Goal: Communication & Community: Participate in discussion

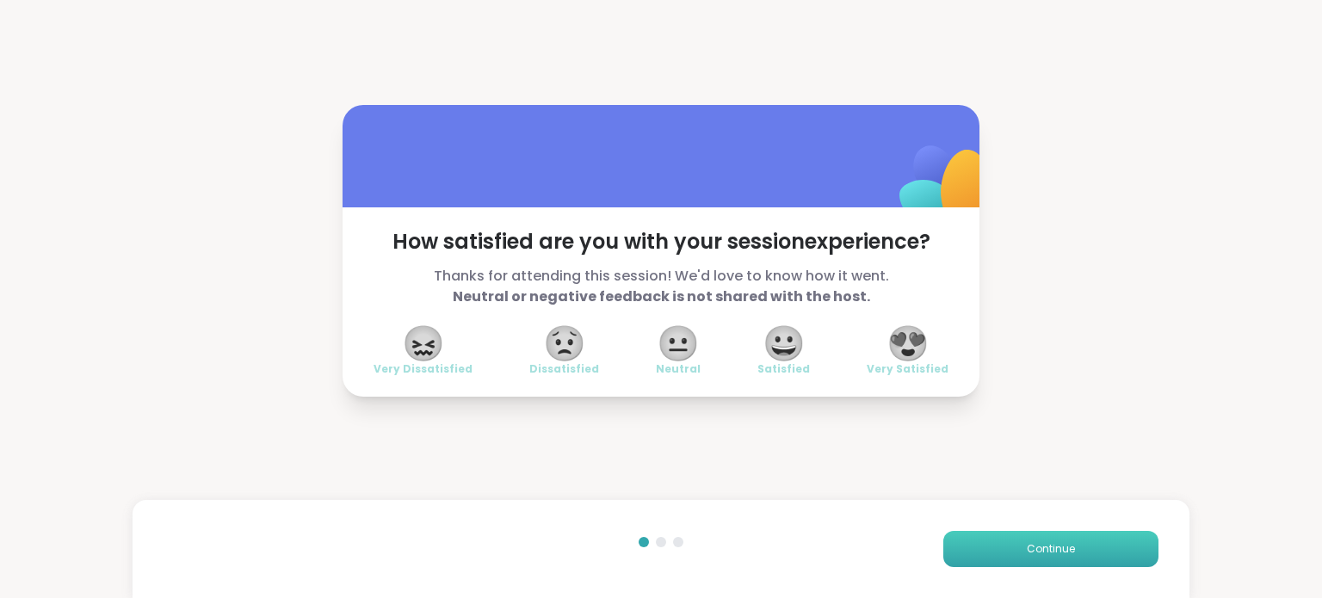
click at [1068, 555] on button "Continue" at bounding box center [1050, 549] width 215 height 36
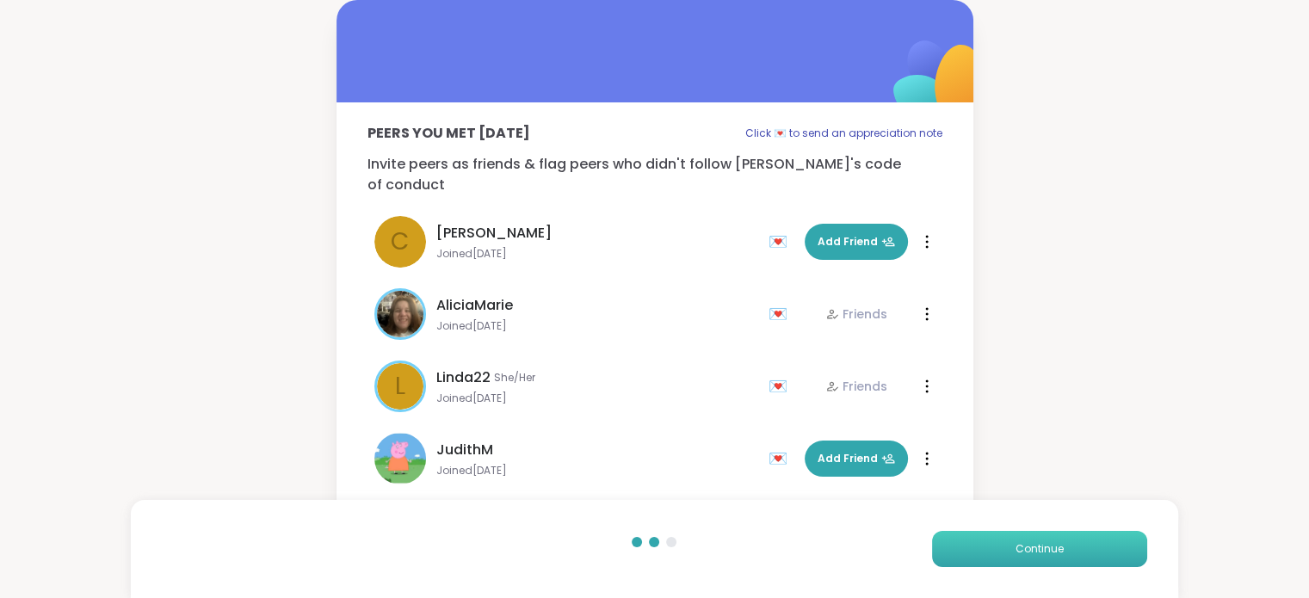
click at [1068, 555] on button "Continue" at bounding box center [1039, 549] width 215 height 36
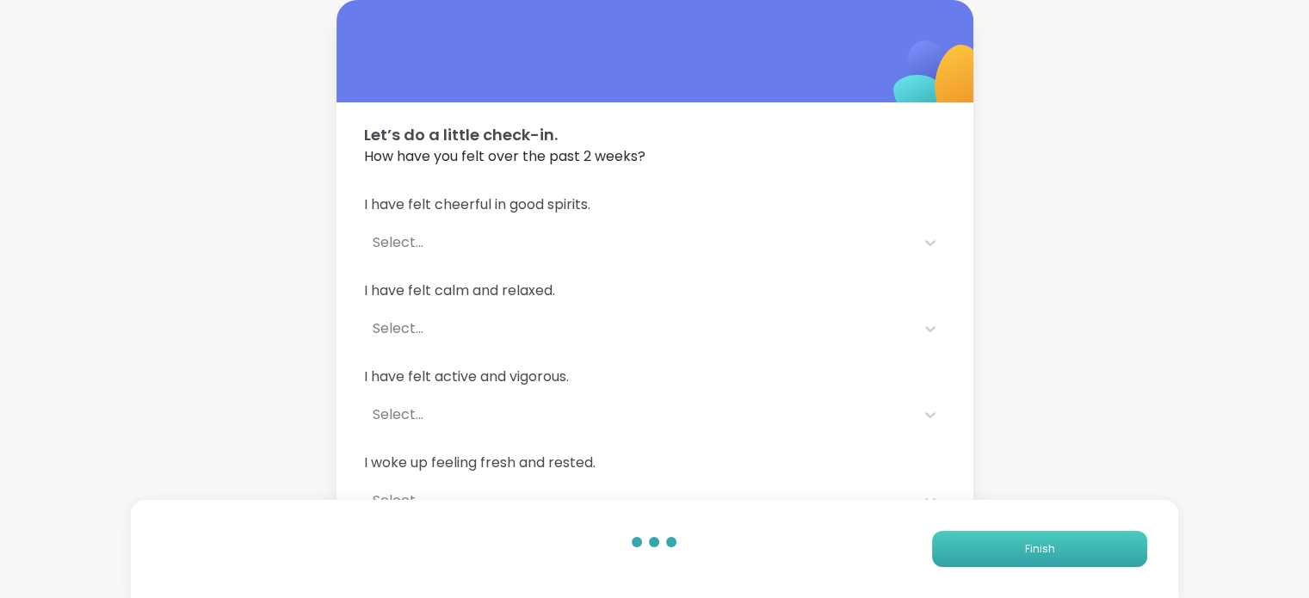
click at [1068, 555] on button "Finish" at bounding box center [1039, 549] width 215 height 36
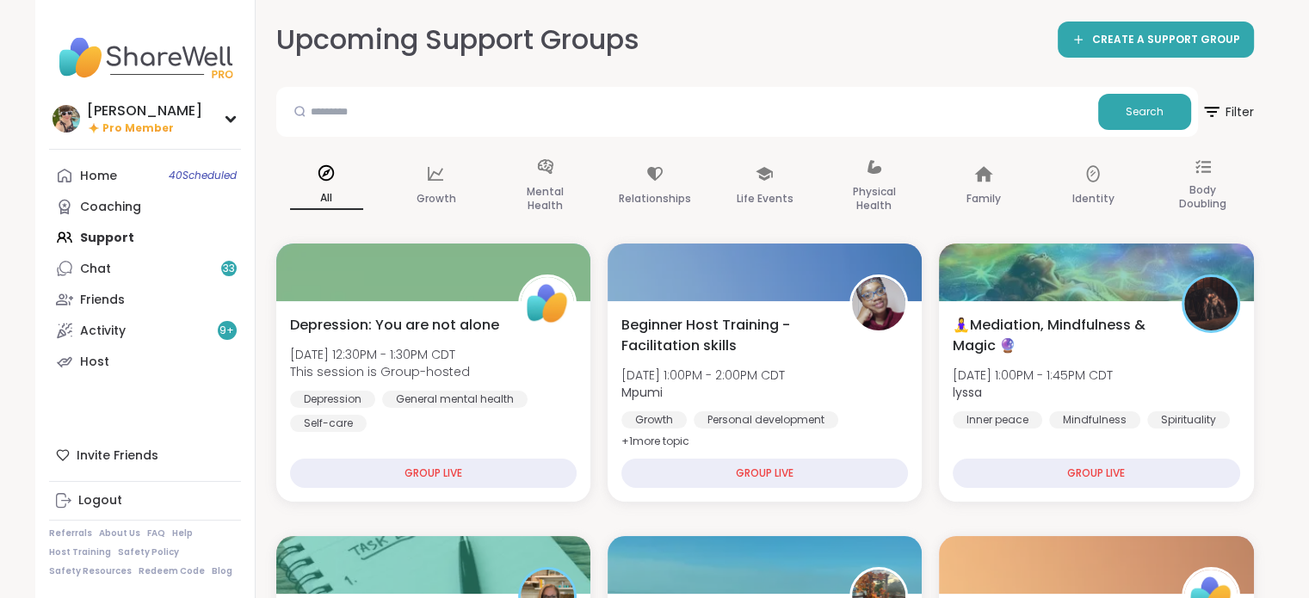
drag, startPoint x: 1068, startPoint y: 555, endPoint x: 978, endPoint y: 23, distance: 539.3
click at [978, 23] on div "Upcoming Support Groups CREATE A SUPPORT GROUP" at bounding box center [765, 40] width 978 height 39
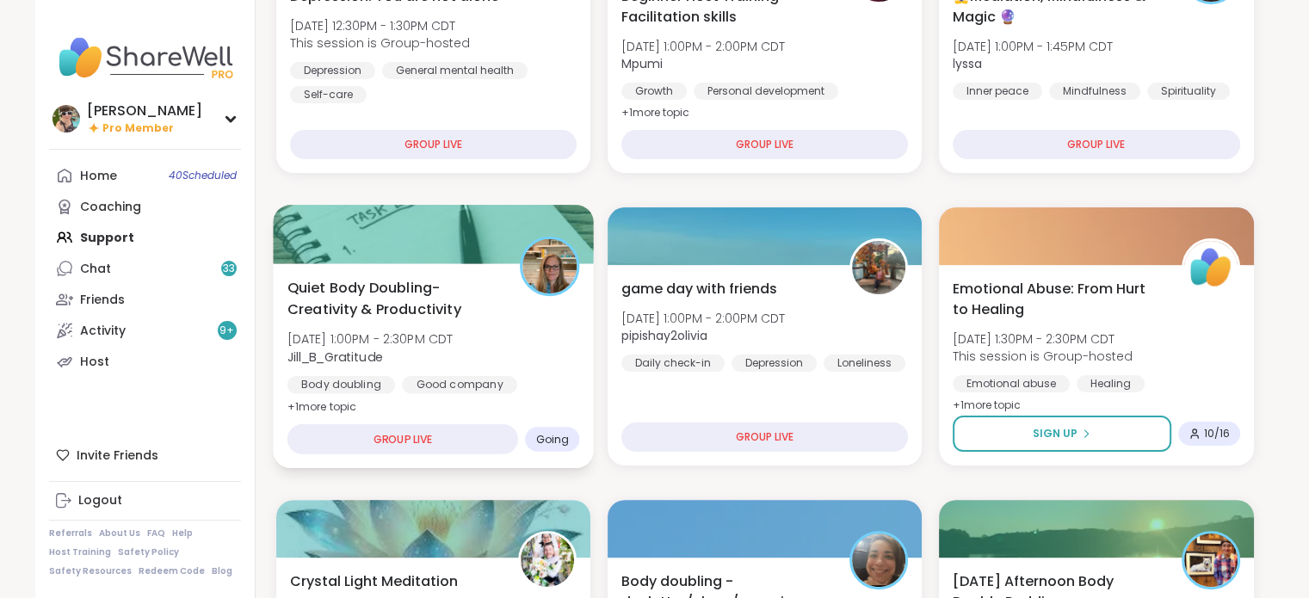
scroll to position [337, 0]
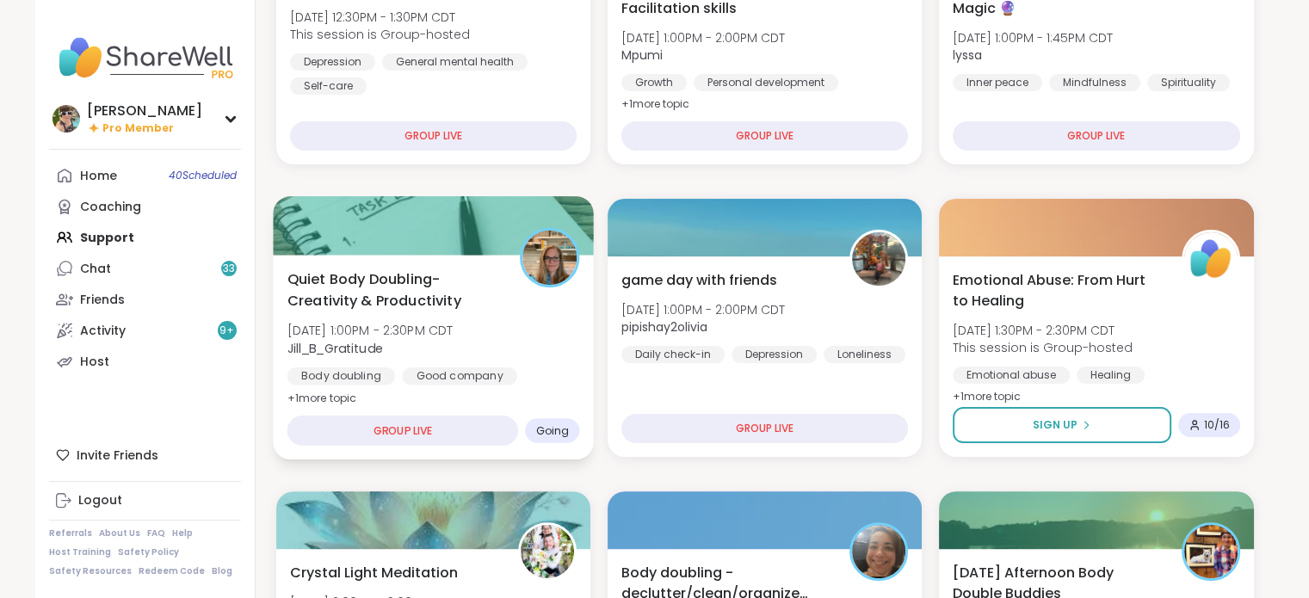
click at [355, 310] on span "Quiet Body Doubling- Creativity & Productivity" at bounding box center [393, 289] width 213 height 42
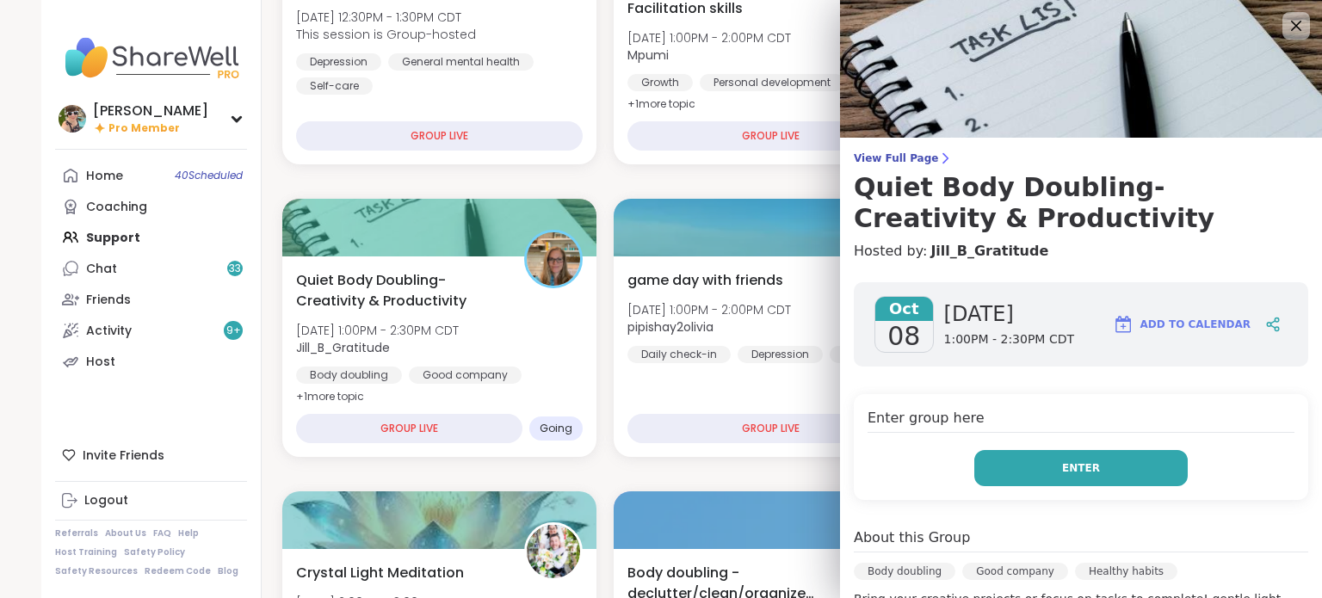
click at [1062, 468] on span "Enter" at bounding box center [1081, 467] width 38 height 15
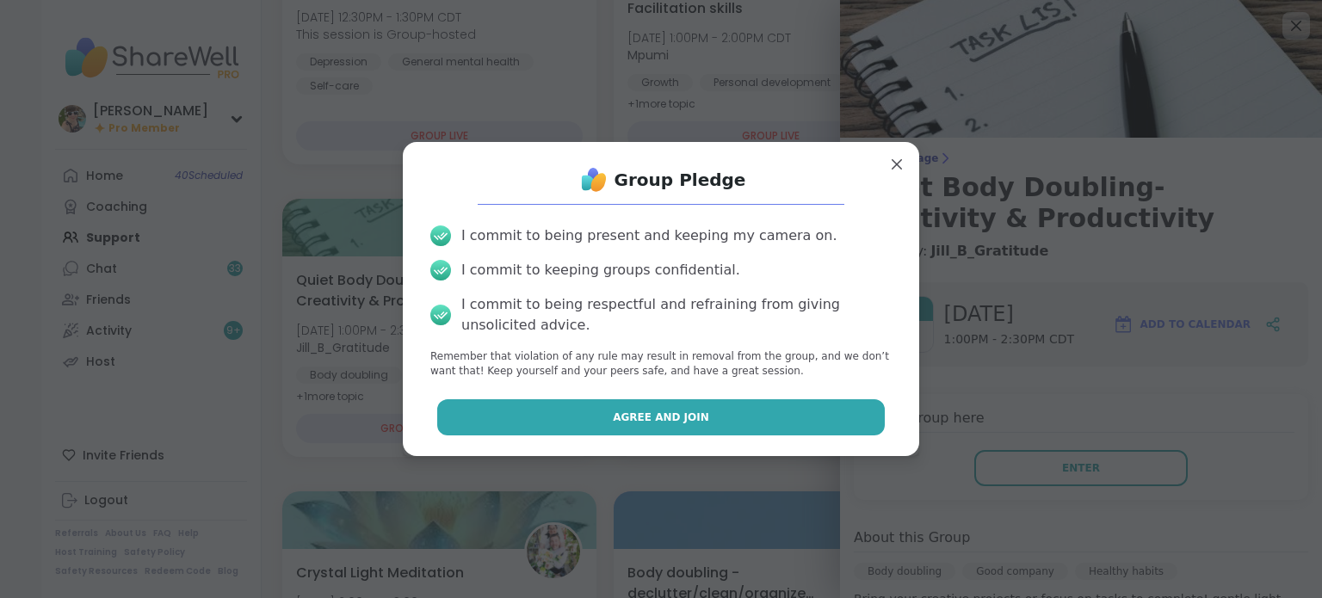
click at [749, 435] on button "Agree and Join" at bounding box center [661, 417] width 448 height 36
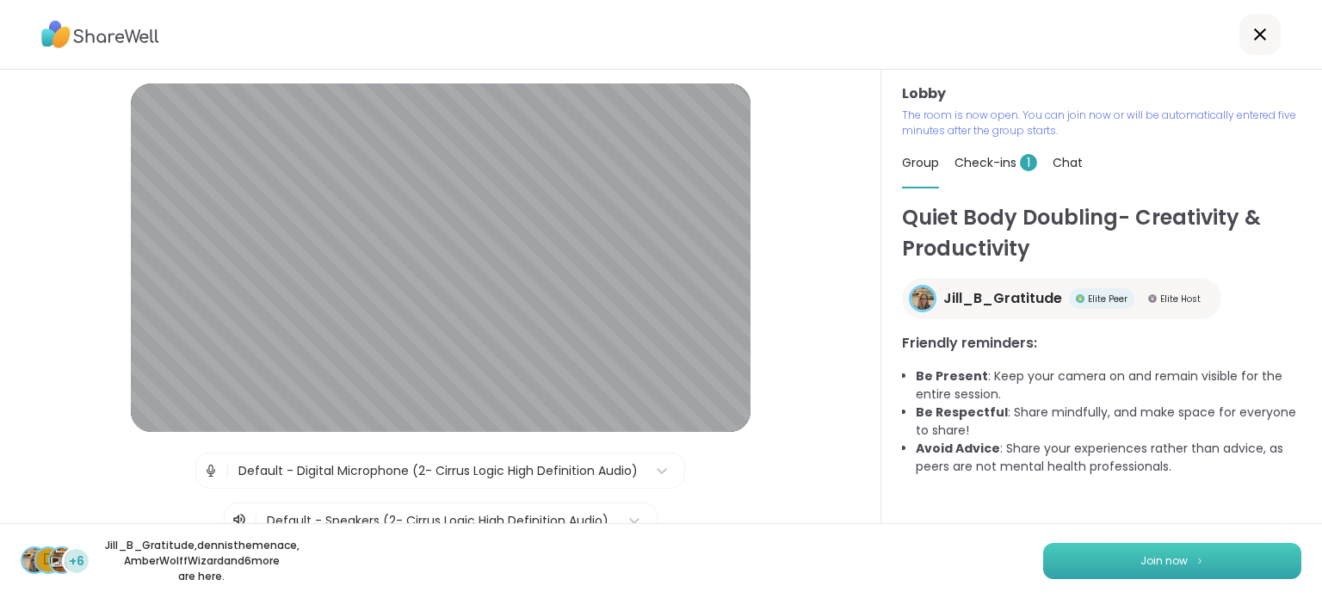
click at [1089, 570] on button "Join now" at bounding box center [1172, 561] width 258 height 36
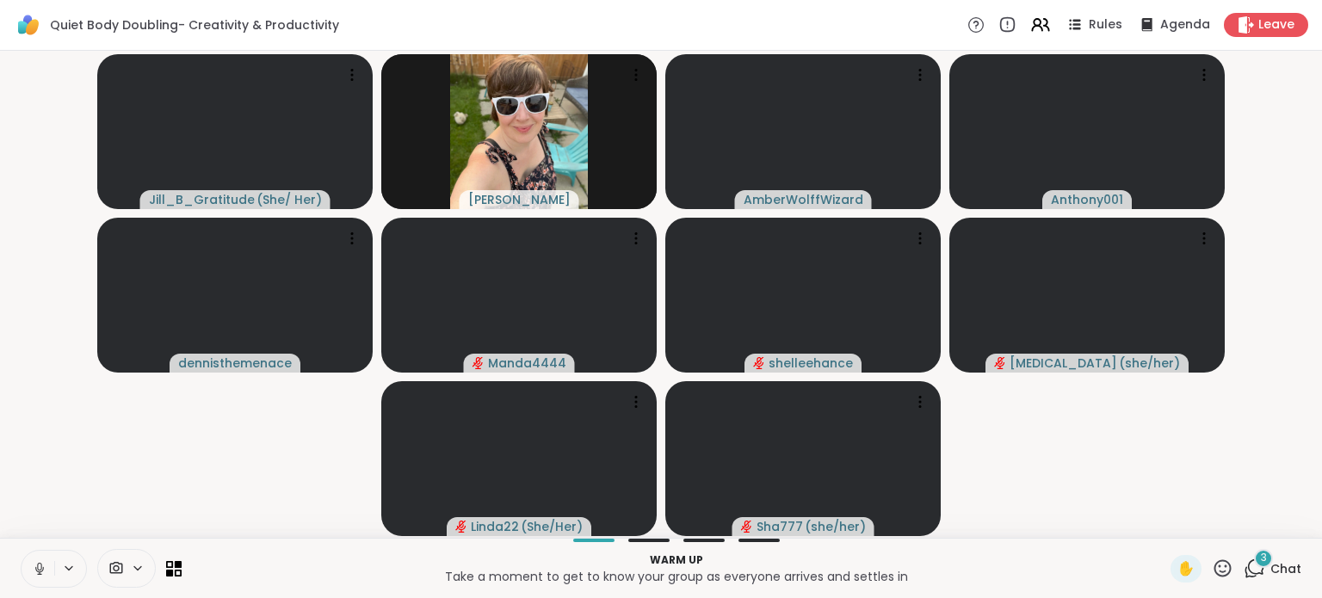
click at [34, 559] on button at bounding box center [38, 569] width 33 height 36
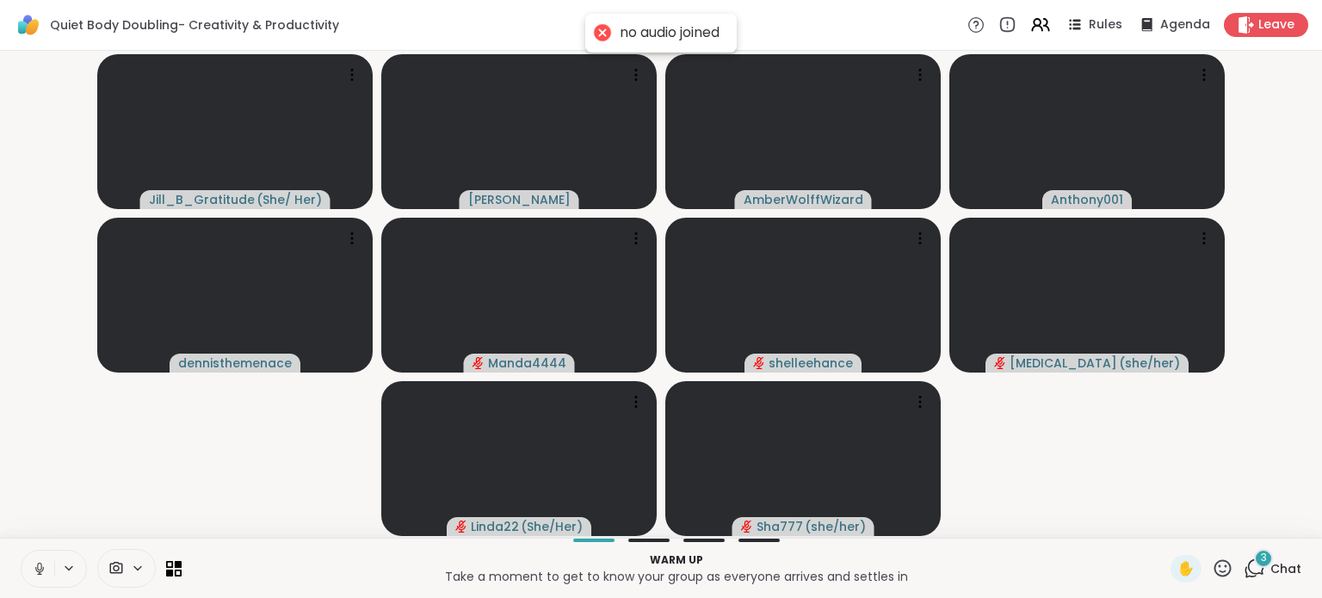
click at [32, 571] on icon at bounding box center [39, 568] width 15 height 15
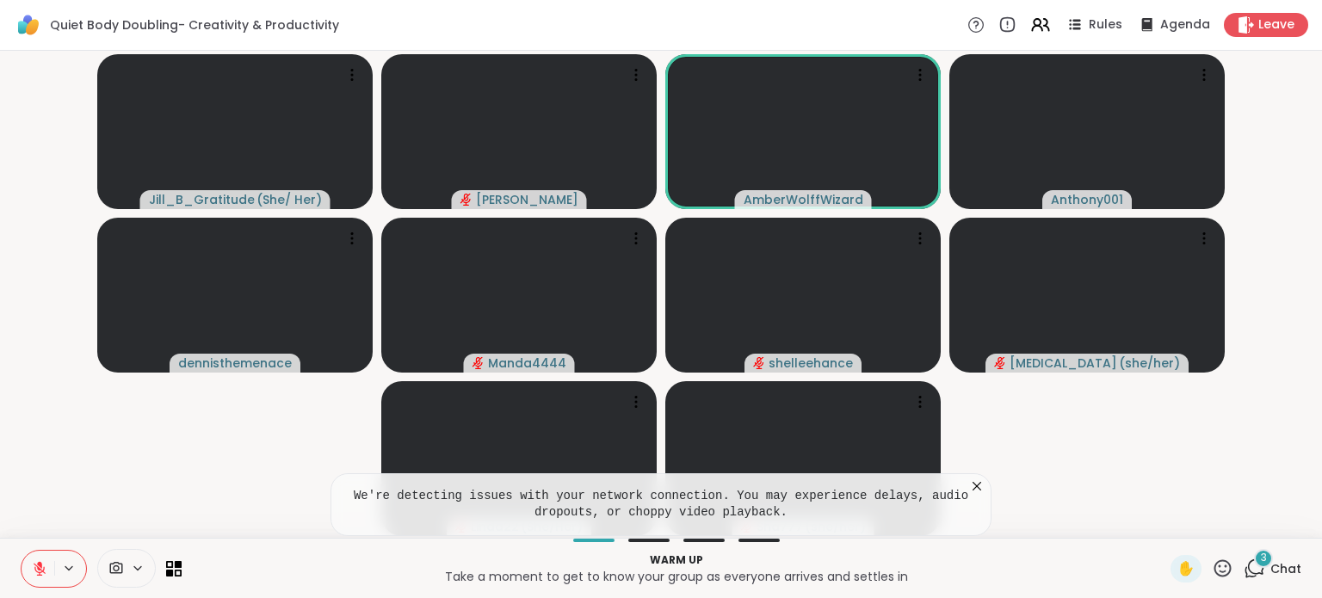
click at [1261, 555] on span "3" at bounding box center [1264, 558] width 6 height 15
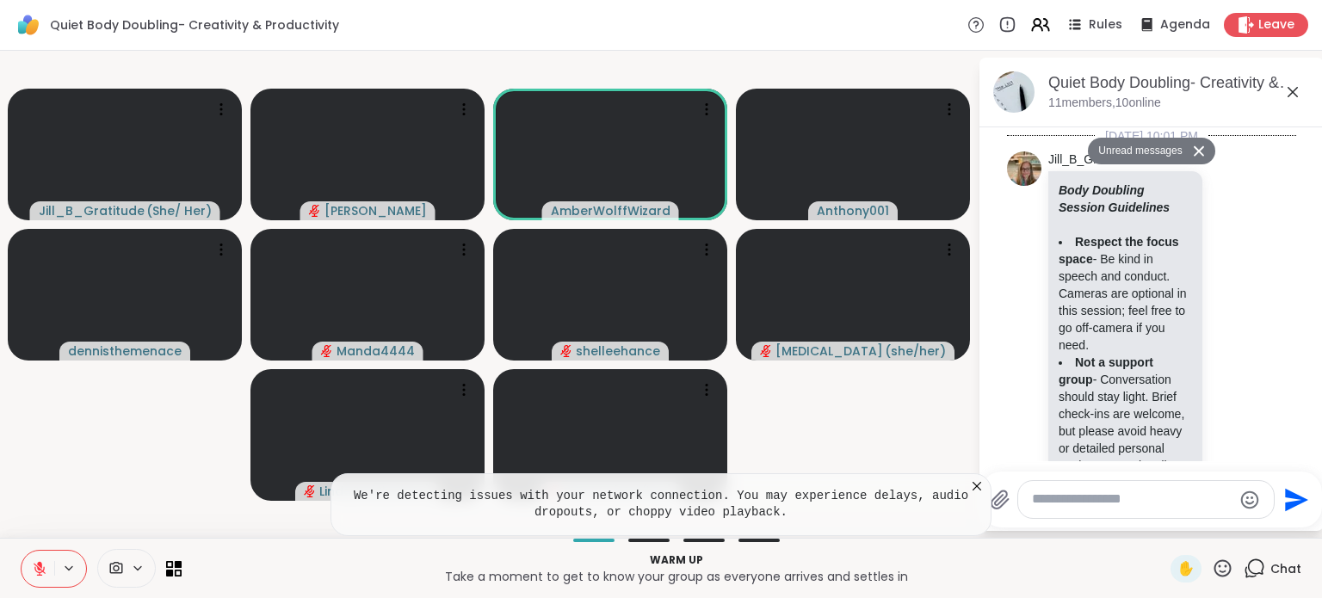
scroll to position [1621, 0]
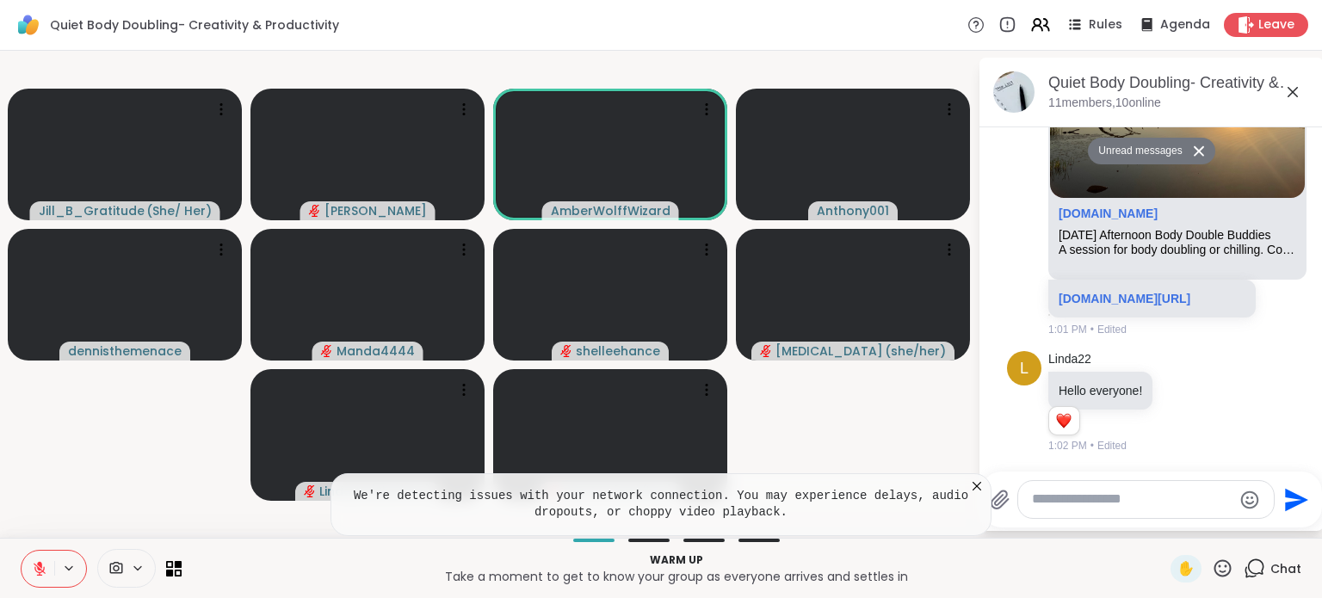
click at [1145, 502] on textarea "Type your message" at bounding box center [1132, 499] width 200 height 18
type textarea "**********"
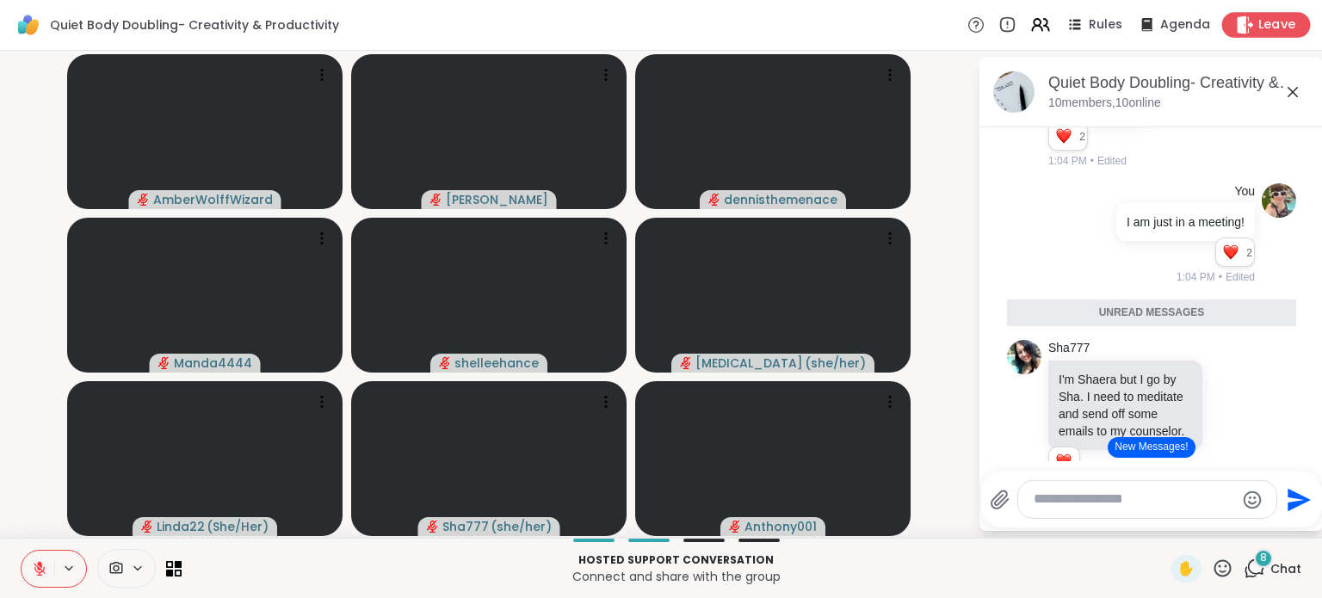
scroll to position [1940, 0]
